Goal: Check status: Check status

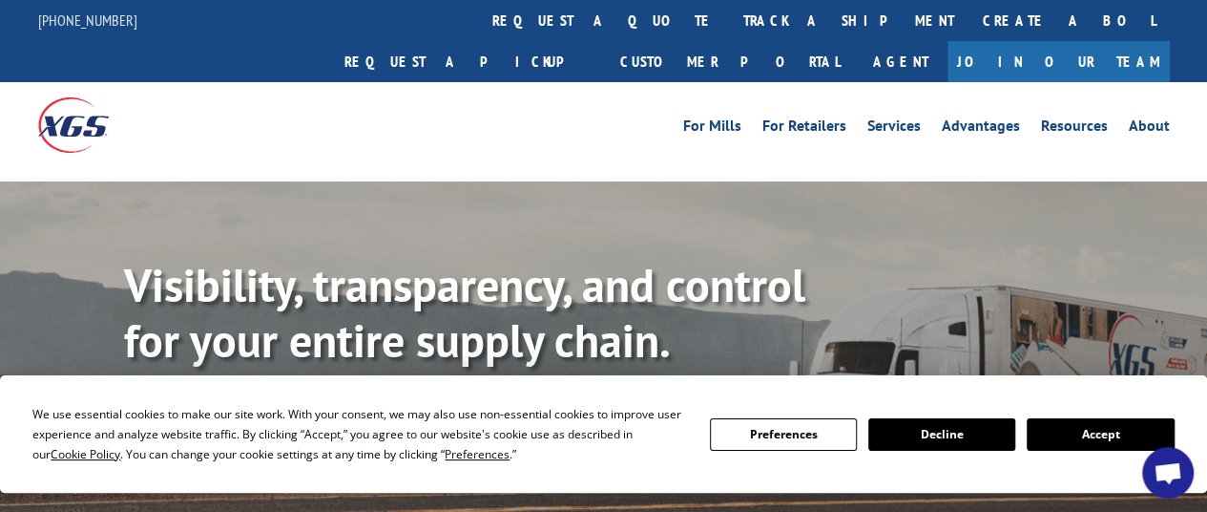
click at [1120, 425] on button "Accept" at bounding box center [1100, 434] width 147 height 32
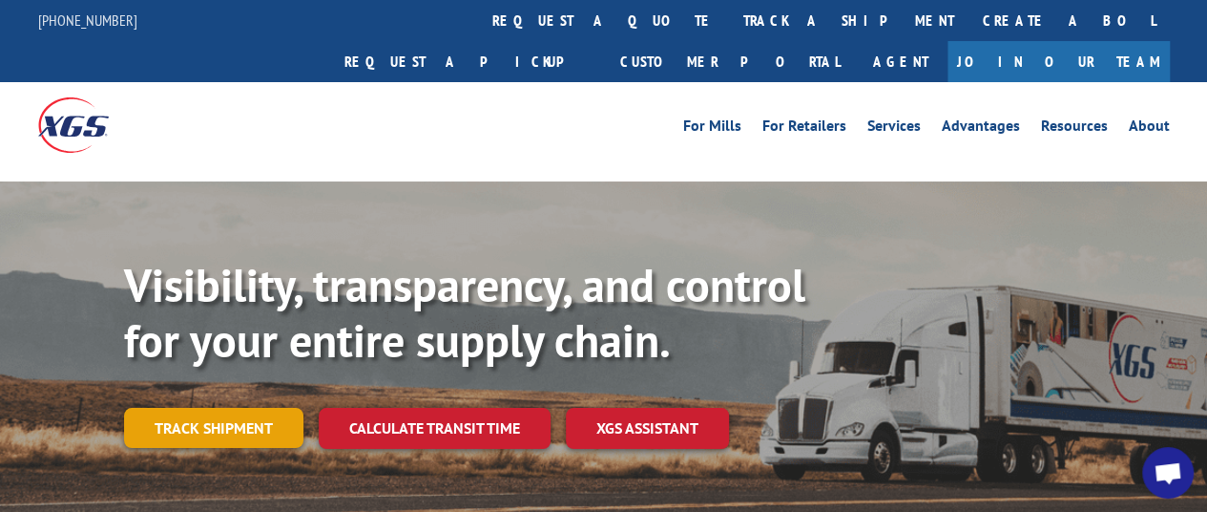
click at [266, 407] on link "Track shipment" at bounding box center [213, 427] width 179 height 40
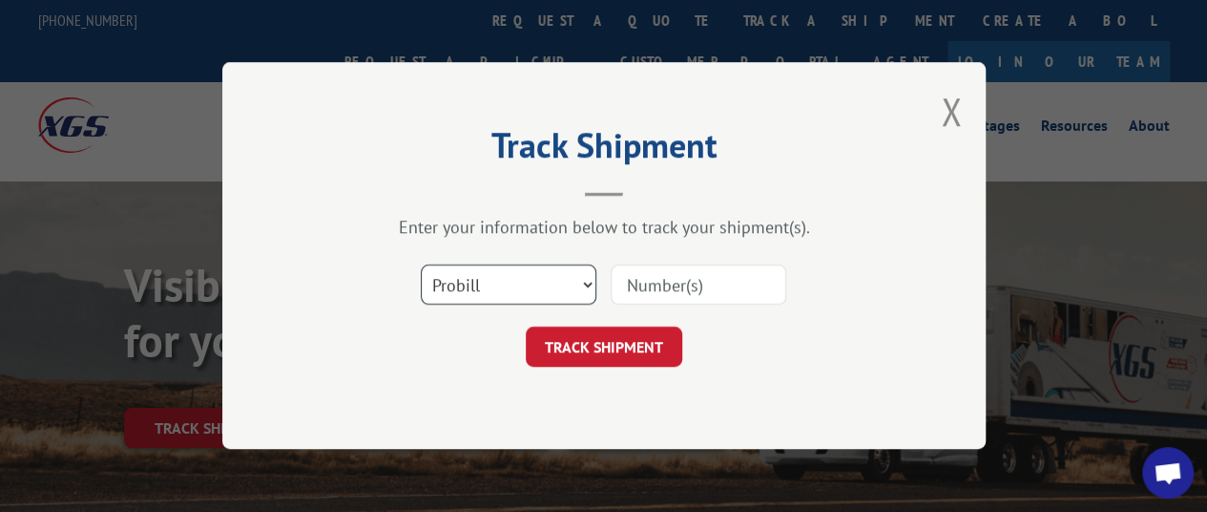
click at [587, 289] on select "Select category... Probill BOL PO" at bounding box center [509, 285] width 176 height 40
click at [414, 343] on div "TRACK SHIPMENT" at bounding box center [604, 347] width 573 height 40
click at [651, 275] on input at bounding box center [699, 285] width 176 height 40
paste input "17108294"
type input "17108294"
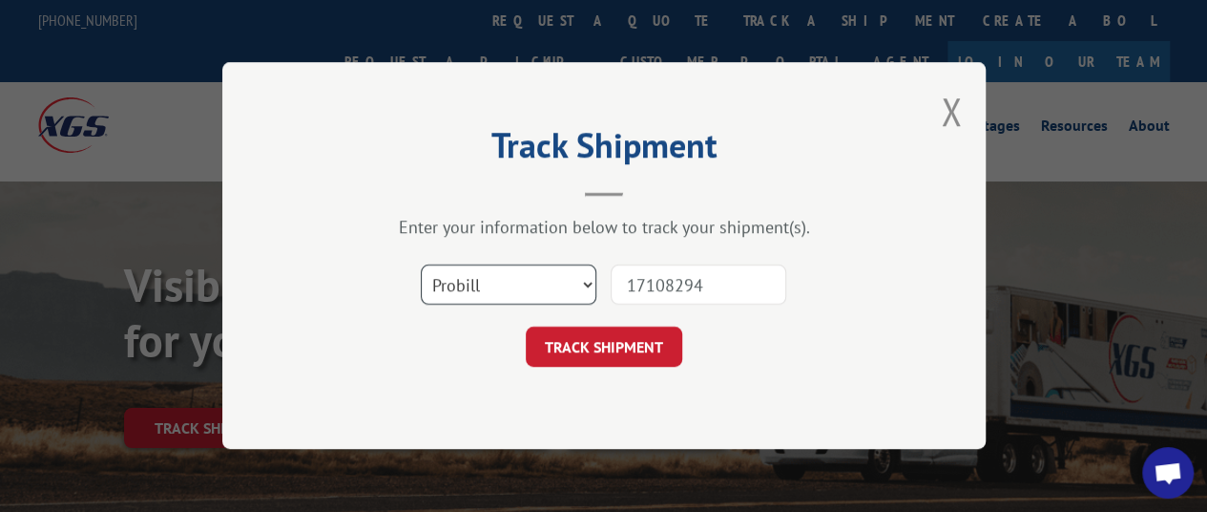
click at [517, 290] on select "Select category... Probill BOL PO" at bounding box center [509, 285] width 176 height 40
click at [421, 265] on select "Select category... Probill BOL PO" at bounding box center [509, 285] width 176 height 40
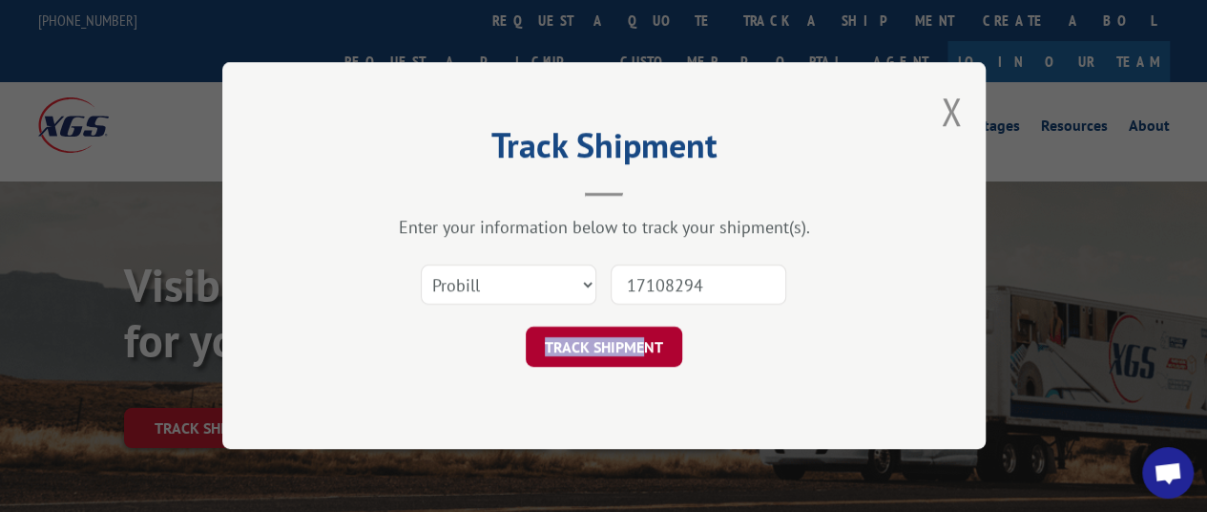
drag, startPoint x: 408, startPoint y: 360, endPoint x: 648, endPoint y: 345, distance: 240.0
click at [648, 345] on div "TRACK SHIPMENT" at bounding box center [604, 347] width 573 height 40
click at [648, 345] on button "TRACK SHIPMENT" at bounding box center [604, 347] width 157 height 40
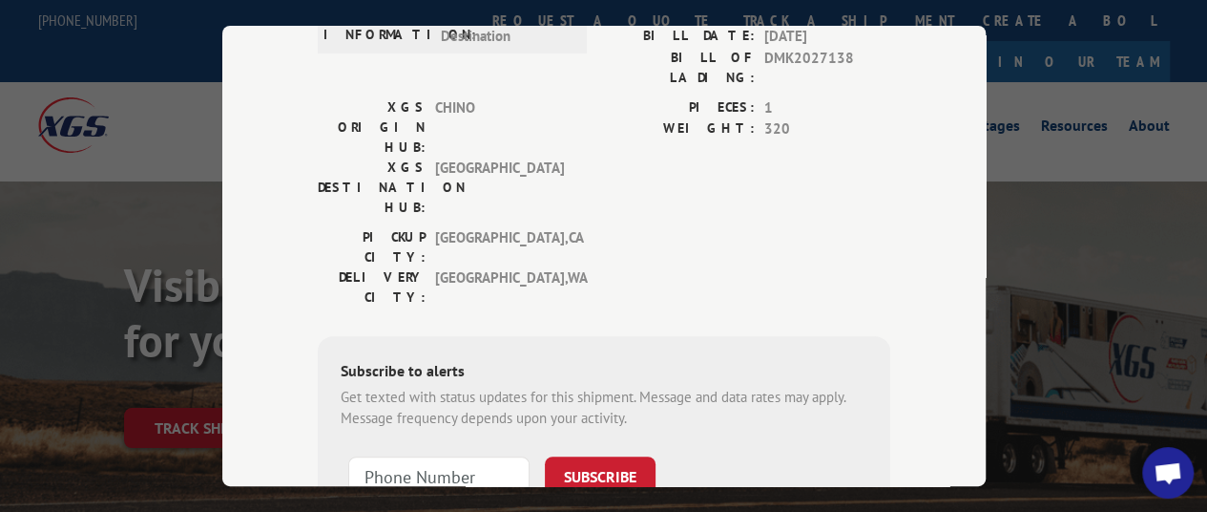
click at [578, 336] on div "Subscribe to alerts Get texted with status updates for this shipment. Message a…" at bounding box center [604, 465] width 573 height 260
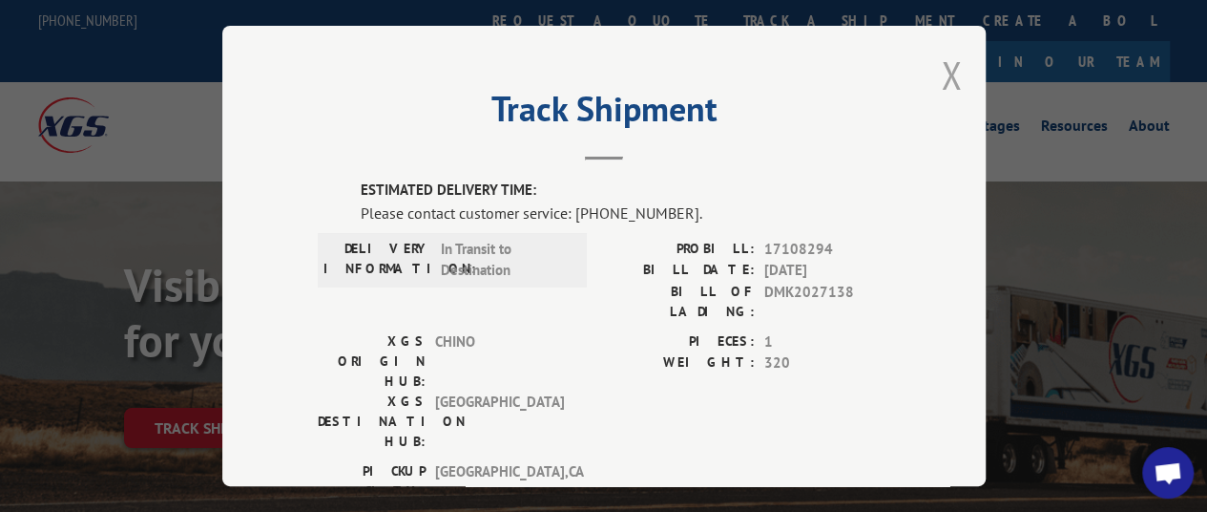
click at [946, 67] on button "Close modal" at bounding box center [951, 75] width 21 height 51
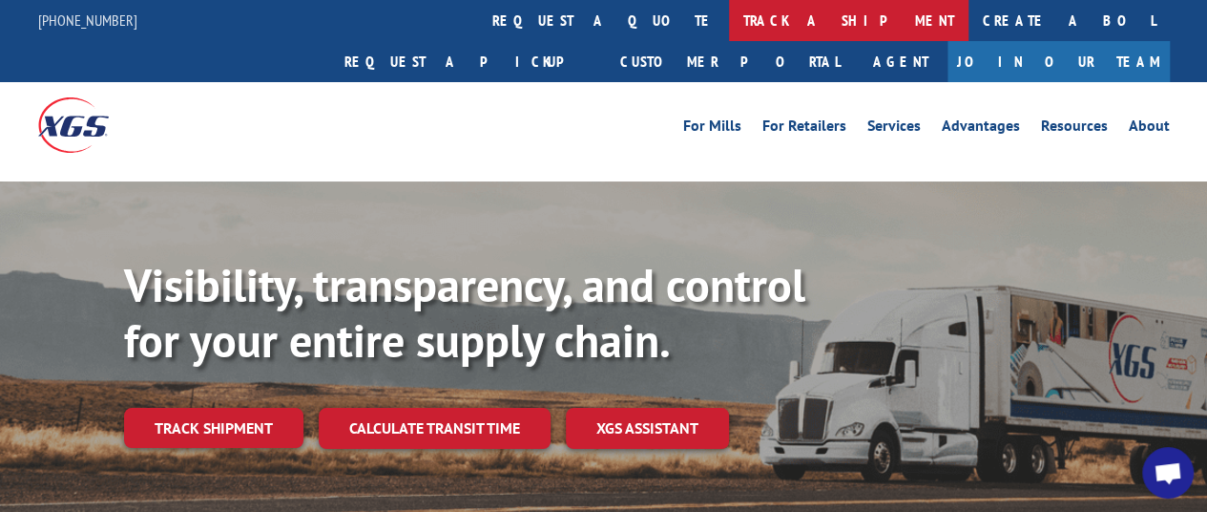
click at [729, 14] on link "track a shipment" at bounding box center [849, 20] width 240 height 41
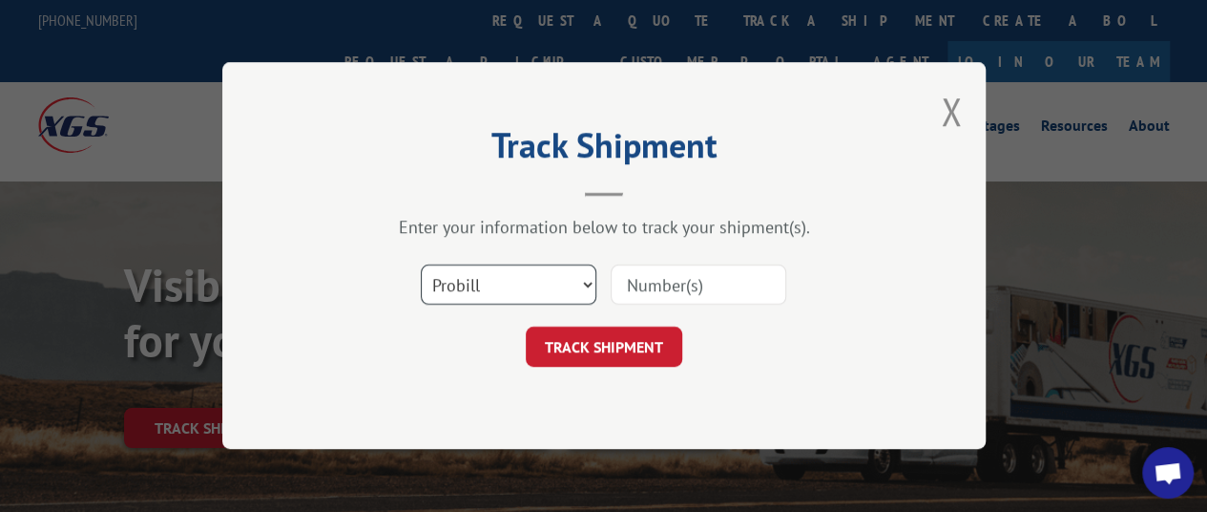
click at [567, 280] on select "Select category... Probill BOL PO" at bounding box center [509, 285] width 176 height 40
click at [523, 278] on select "Select category... Probill BOL PO" at bounding box center [509, 285] width 176 height 40
select select "bol"
click at [421, 265] on select "Select category... Probill BOL PO" at bounding box center [509, 285] width 176 height 40
click at [676, 284] on input at bounding box center [699, 285] width 176 height 40
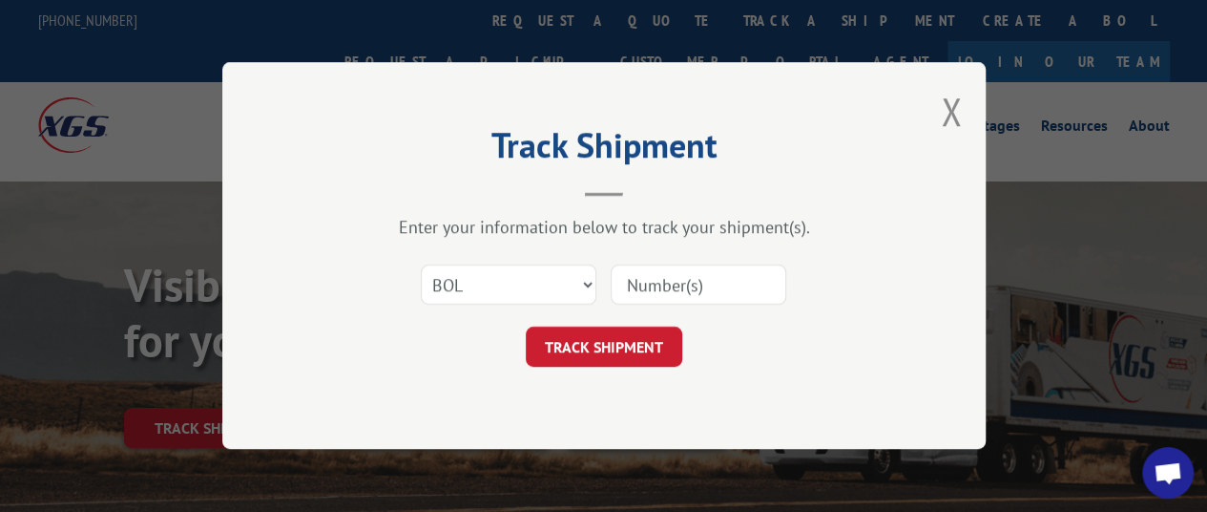
paste input "17108294"
type input "17108294"
click at [630, 361] on button "TRACK SHIPMENT" at bounding box center [604, 347] width 157 height 40
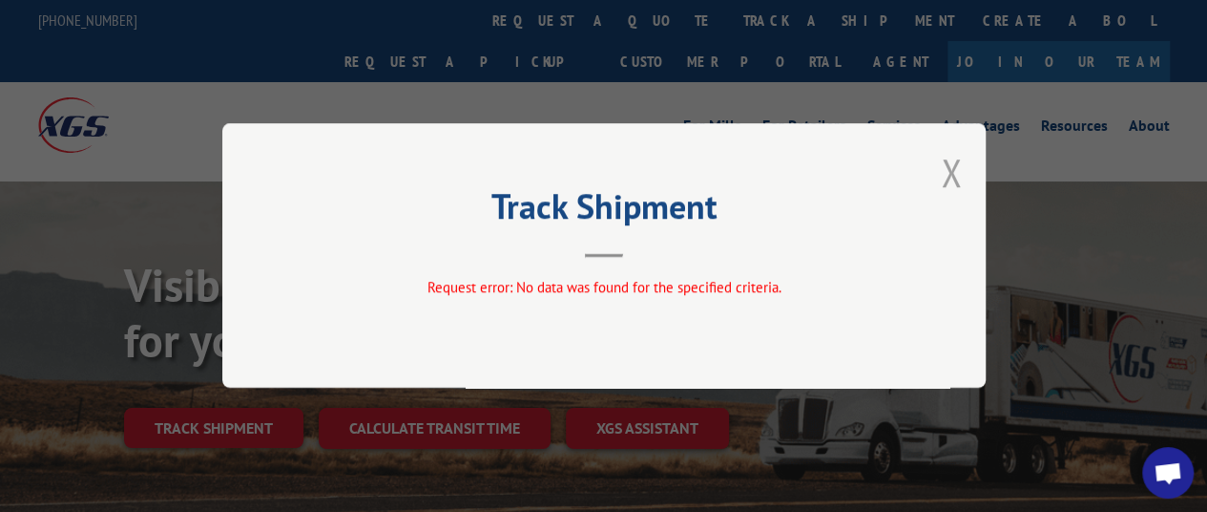
click at [945, 173] on button "Close modal" at bounding box center [951, 172] width 21 height 51
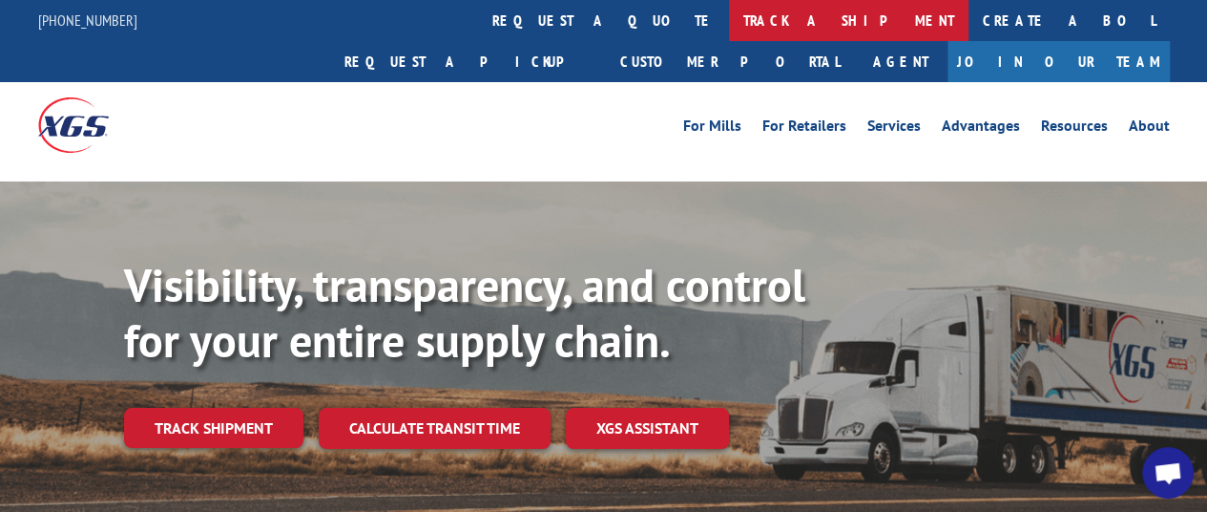
click at [729, 26] on link "track a shipment" at bounding box center [849, 20] width 240 height 41
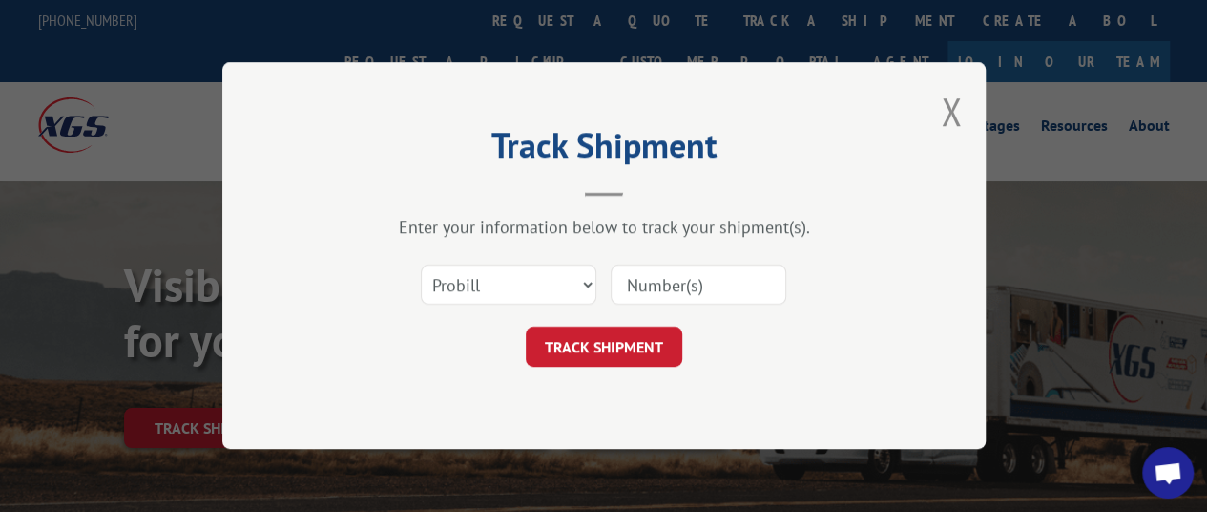
click at [682, 292] on input at bounding box center [699, 285] width 176 height 40
paste input "17108294"
type input "17108294"
click at [634, 344] on button "TRACK SHIPMENT" at bounding box center [604, 347] width 157 height 40
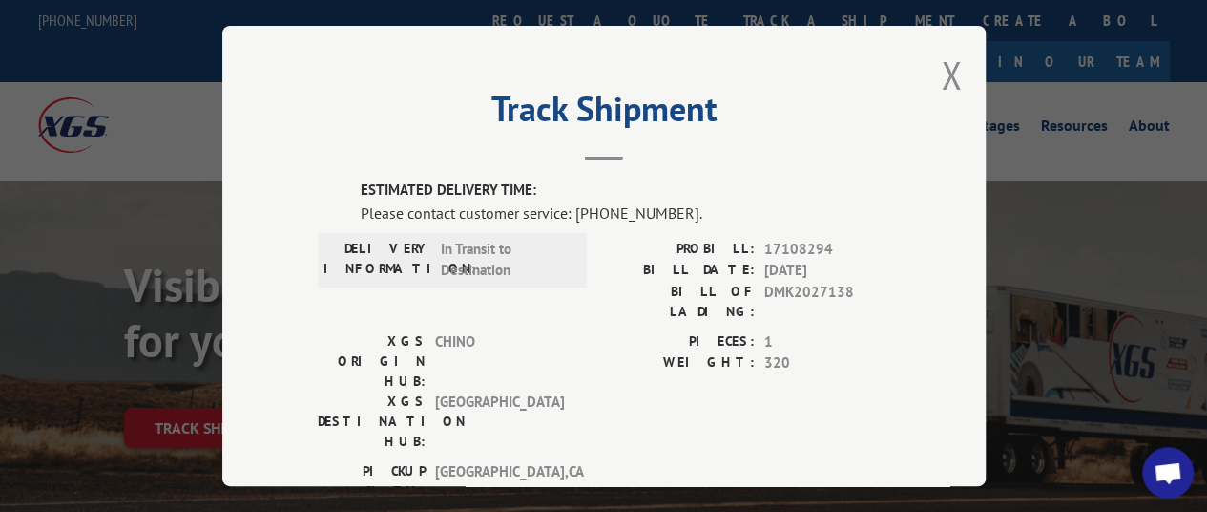
click at [658, 140] on header "Track Shipment" at bounding box center [604, 127] width 573 height 65
click at [946, 75] on button "Close modal" at bounding box center [951, 75] width 21 height 51
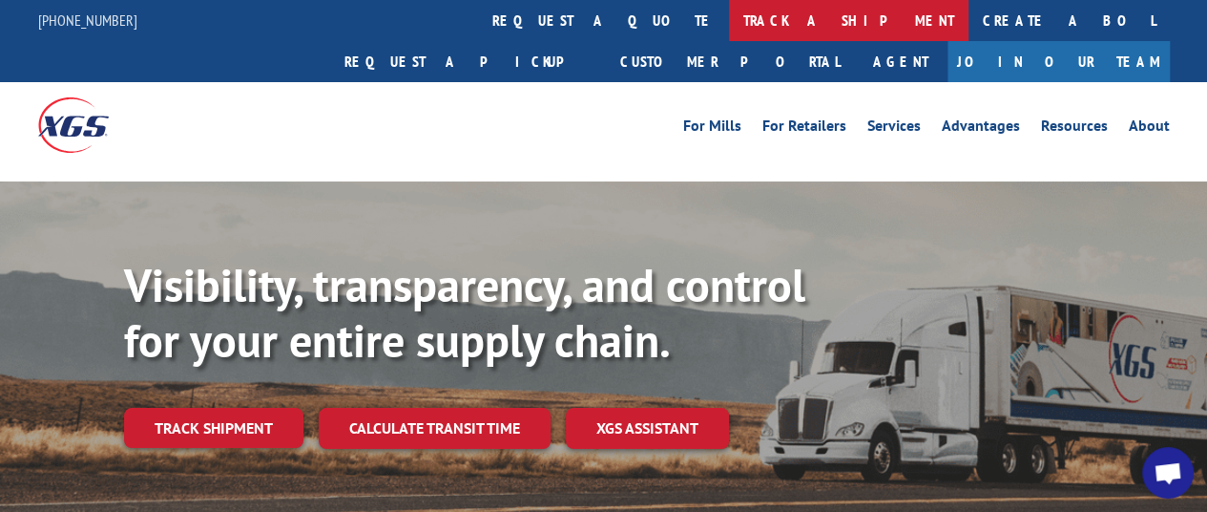
click at [729, 24] on link "track a shipment" at bounding box center [849, 20] width 240 height 41
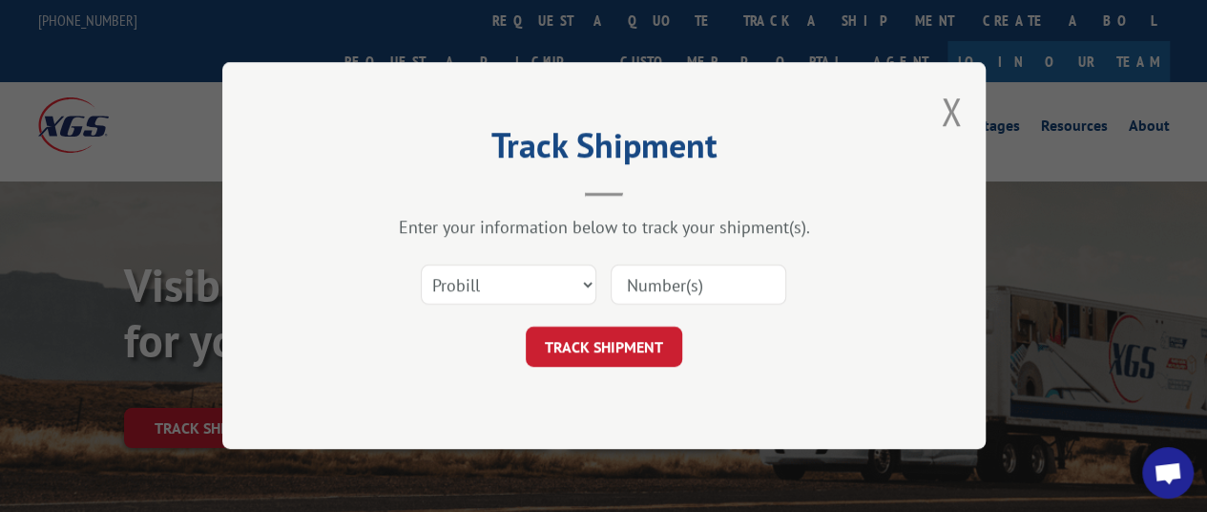
click at [663, 283] on input at bounding box center [699, 285] width 176 height 40
type input "17108294"
click at [647, 347] on button "TRACK SHIPMENT" at bounding box center [604, 347] width 157 height 40
